Goal: Information Seeking & Learning: Find specific fact

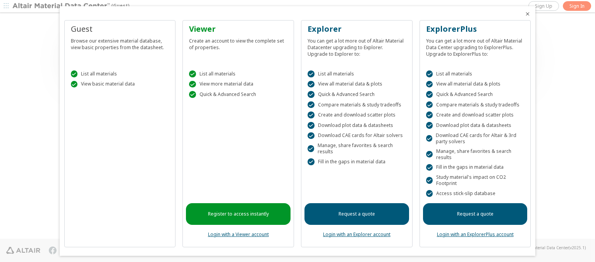
click at [525, 14] on icon "Close" at bounding box center [528, 14] width 6 height 6
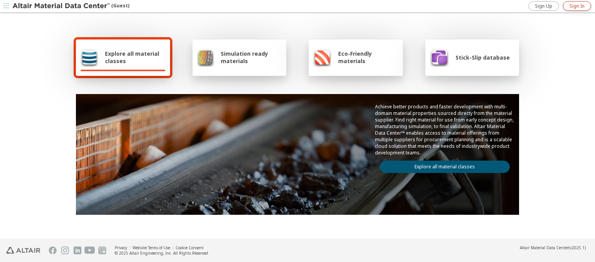
click at [577, 6] on span "Sign In" at bounding box center [576, 6] width 15 height 6
click at [62, 6] on img at bounding box center [61, 6] width 99 height 8
click at [132, 57] on span "Explore all material classes" at bounding box center [135, 57] width 60 height 15
click at [442, 165] on link "Explore all material classes" at bounding box center [445, 167] width 130 height 12
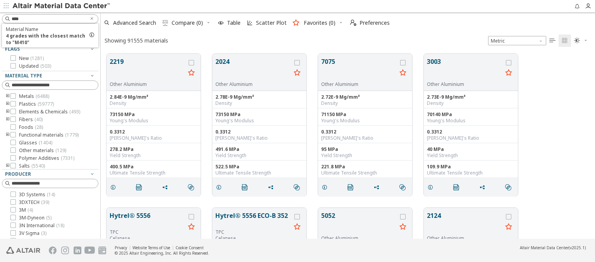
scroll to position [185, 488]
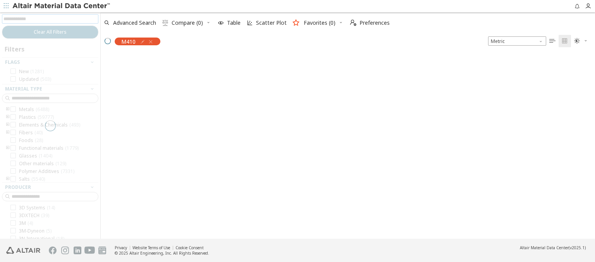
scroll to position [184, 488]
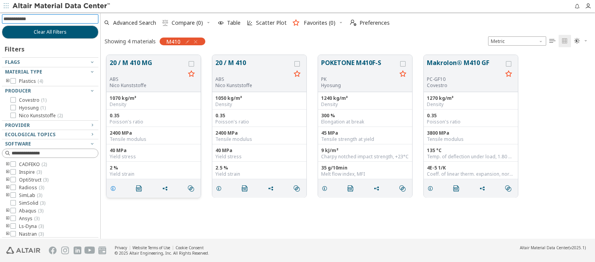
click at [114, 188] on icon "grid" at bounding box center [113, 189] width 6 height 6
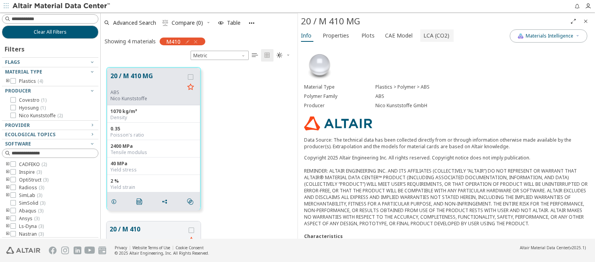
click at [432, 35] on span "LCA (CO2)" at bounding box center [436, 35] width 26 height 12
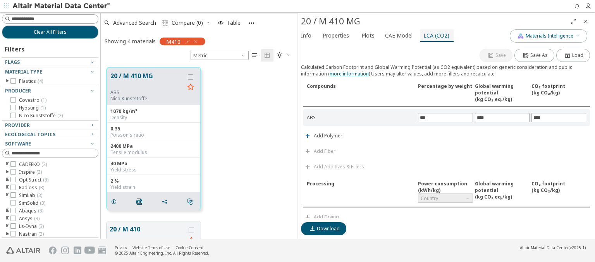
scroll to position [166, 0]
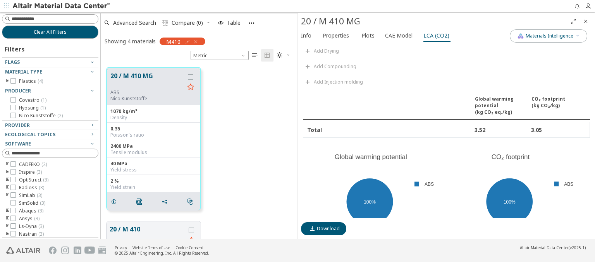
click at [62, 6] on img at bounding box center [61, 6] width 99 height 8
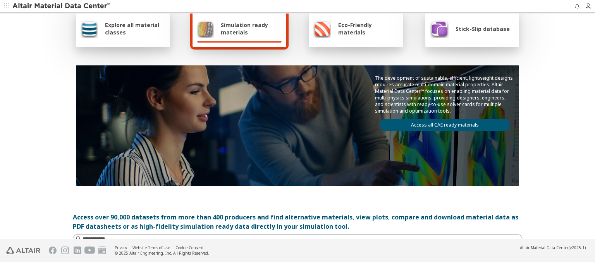
scroll to position [30, 0]
